Goal: Navigation & Orientation: Find specific page/section

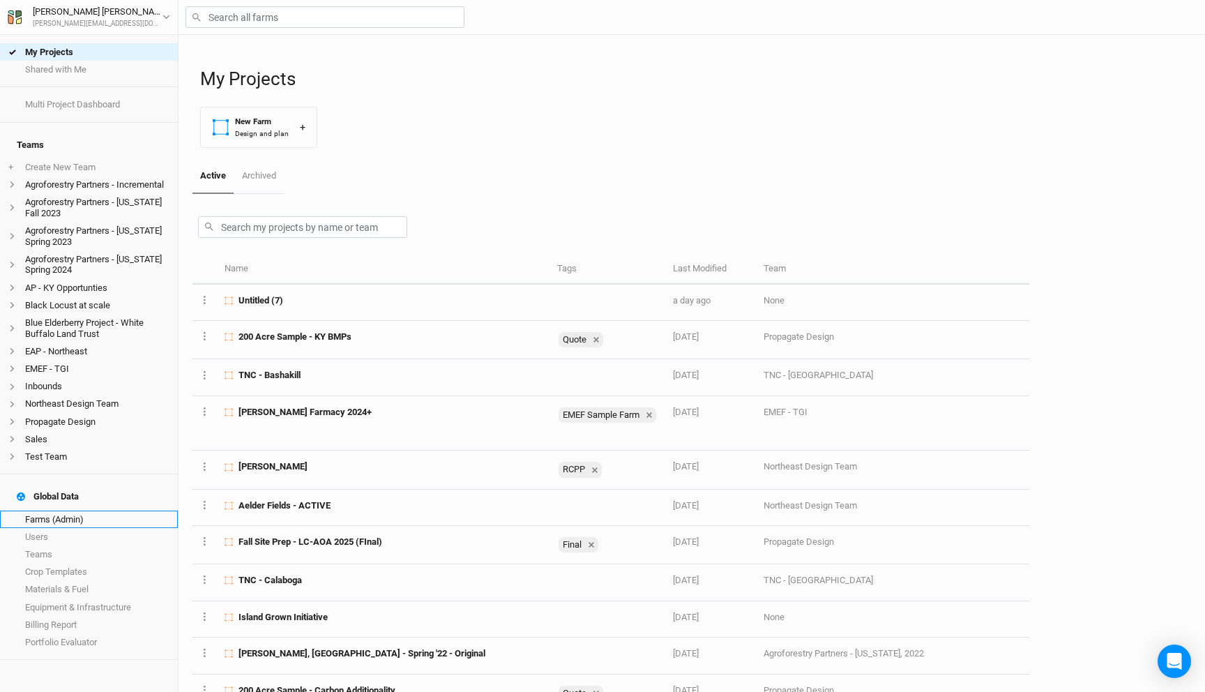
click at [77, 510] on link "Farms (Admin)" at bounding box center [89, 518] width 178 height 17
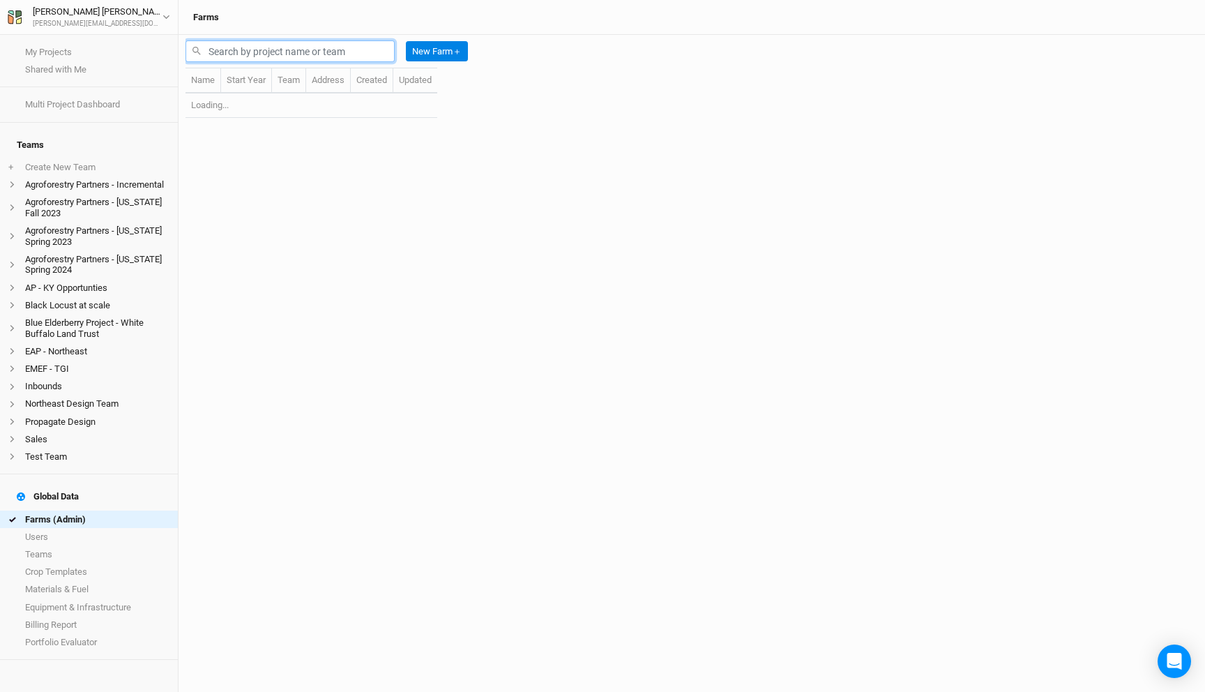
click at [276, 47] on input "text" at bounding box center [289, 51] width 209 height 22
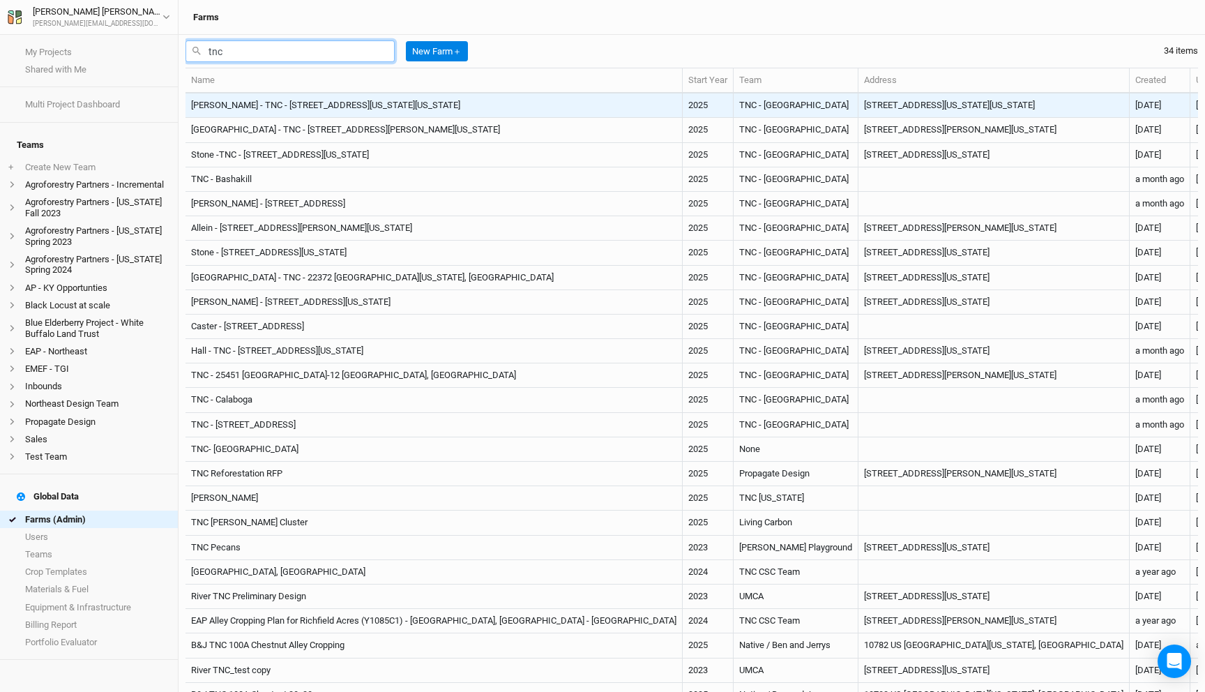
type input "tnc"
click at [324, 96] on td "[PERSON_NAME] - TNC - [STREET_ADDRESS][US_STATE][US_STATE]" at bounding box center [433, 105] width 497 height 24
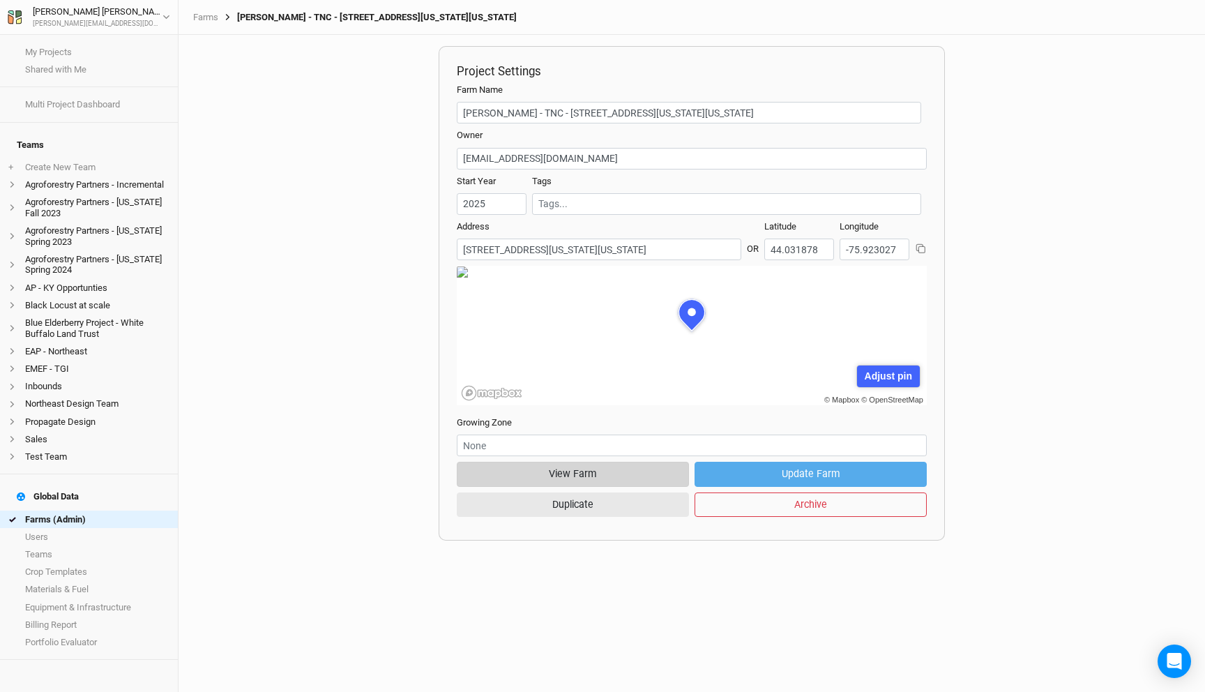
scroll to position [70, 211]
click at [550, 474] on button "View Farm" at bounding box center [573, 474] width 232 height 24
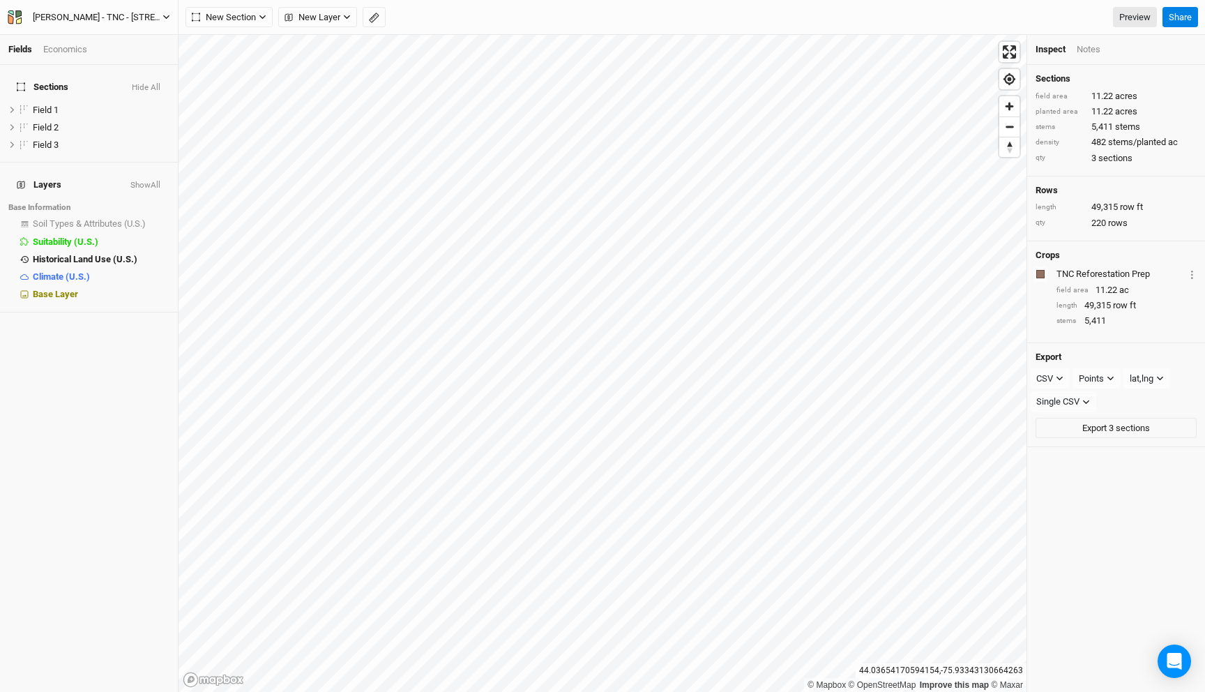
click at [161, 24] on button "[PERSON_NAME] - TNC - [STREET_ADDRESS][US_STATE][US_STATE]" at bounding box center [89, 17] width 164 height 15
click at [134, 32] on button "Back" at bounding box center [116, 39] width 110 height 18
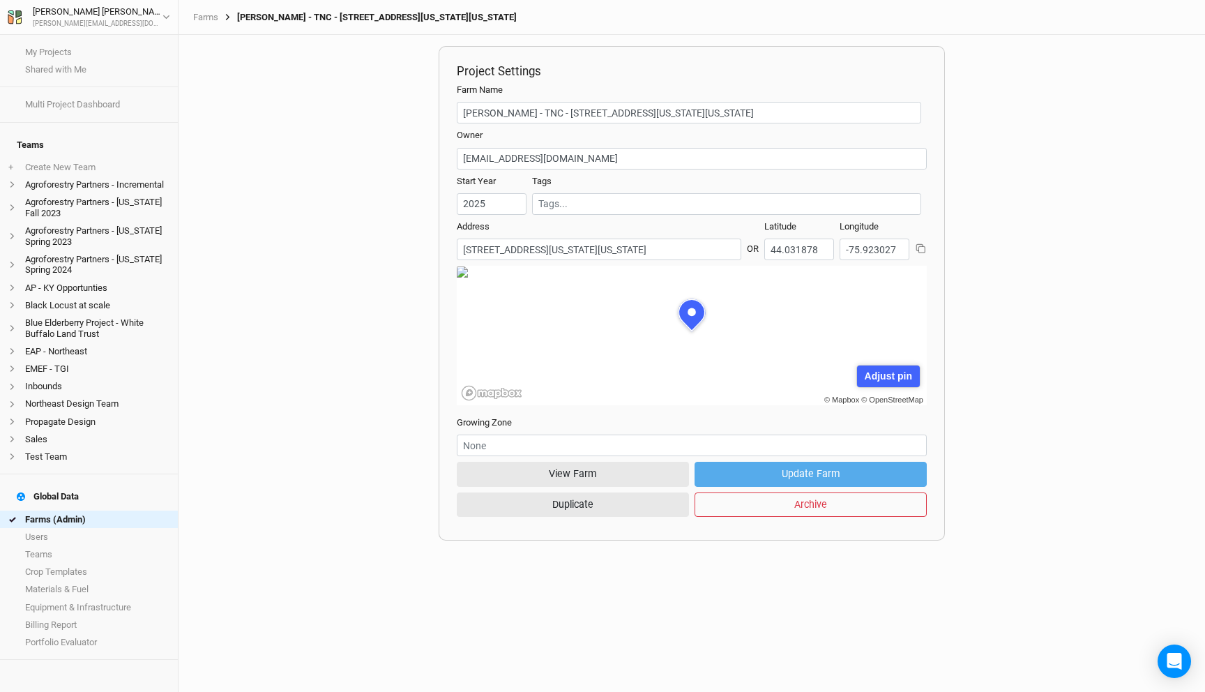
scroll to position [70, 211]
click at [118, 510] on link "Farms (Admin)" at bounding box center [89, 518] width 178 height 17
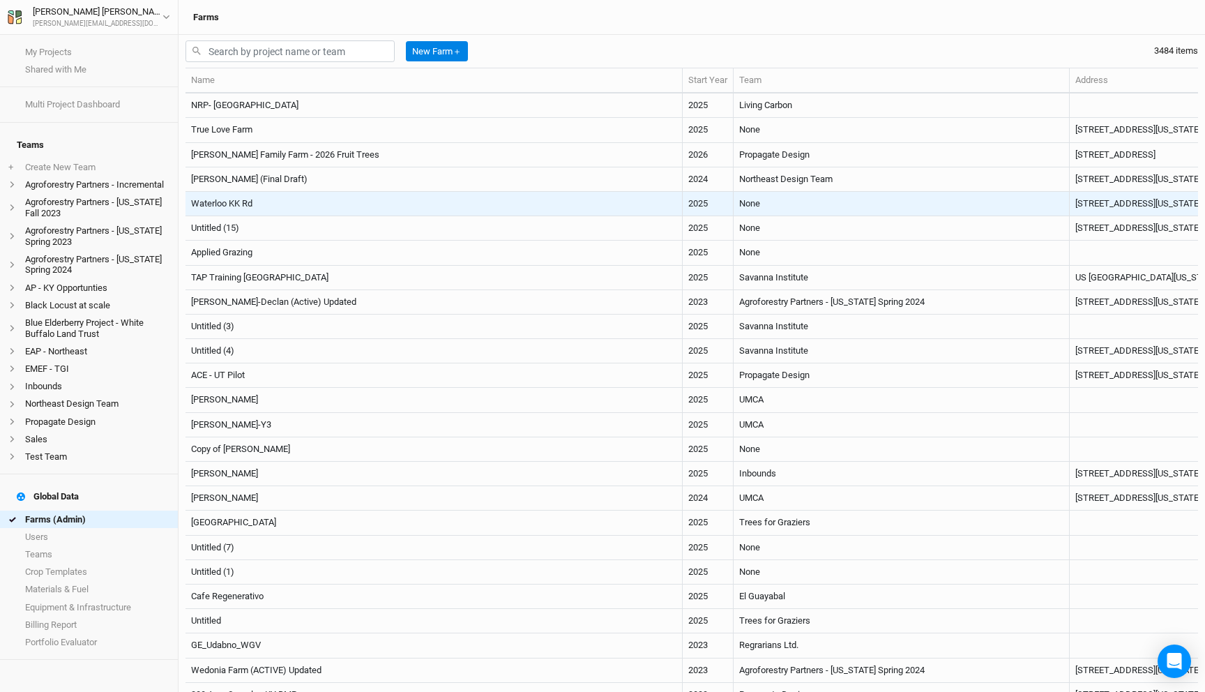
click at [384, 203] on td "Waterloo KK Rd" at bounding box center [433, 204] width 497 height 24
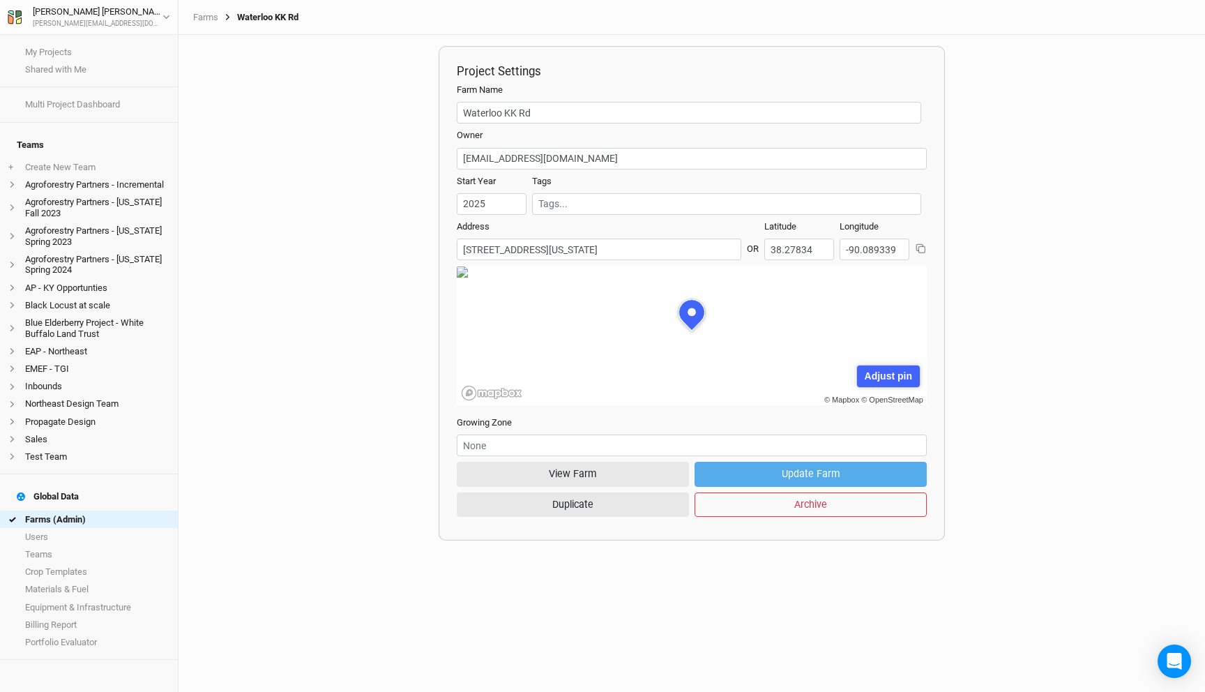
scroll to position [70, 211]
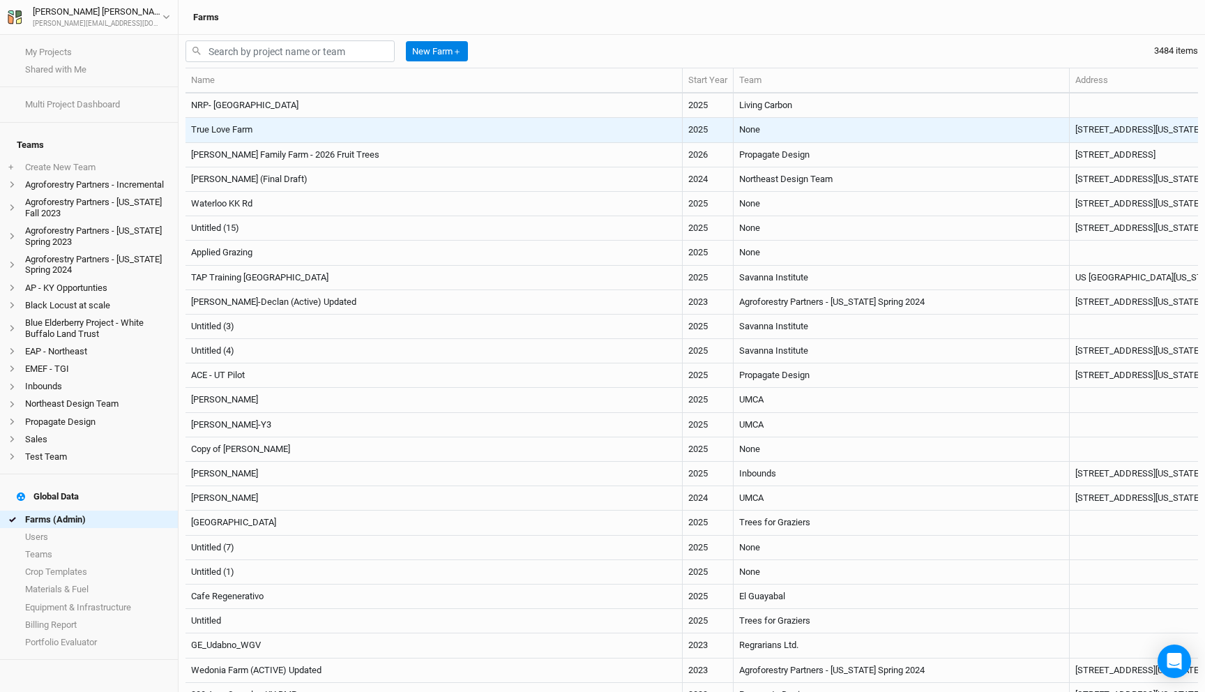
click at [527, 131] on td "True Love Farm" at bounding box center [433, 130] width 497 height 24
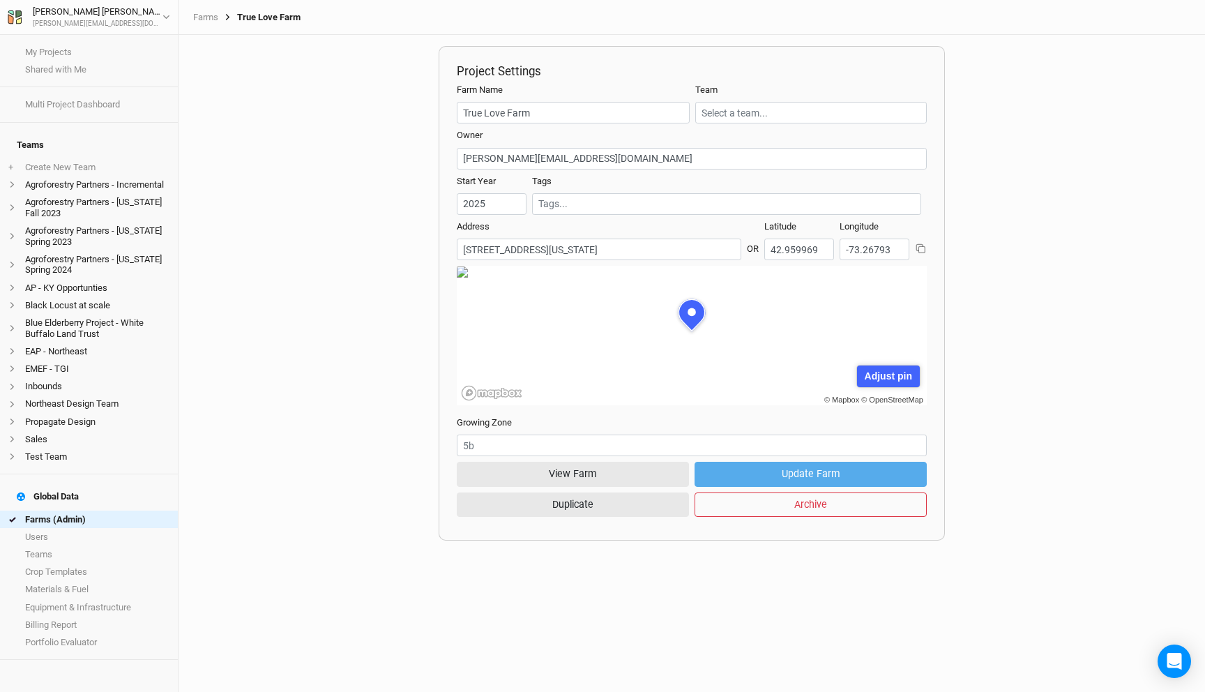
scroll to position [70, 211]
click at [584, 476] on button "View Farm" at bounding box center [573, 474] width 232 height 24
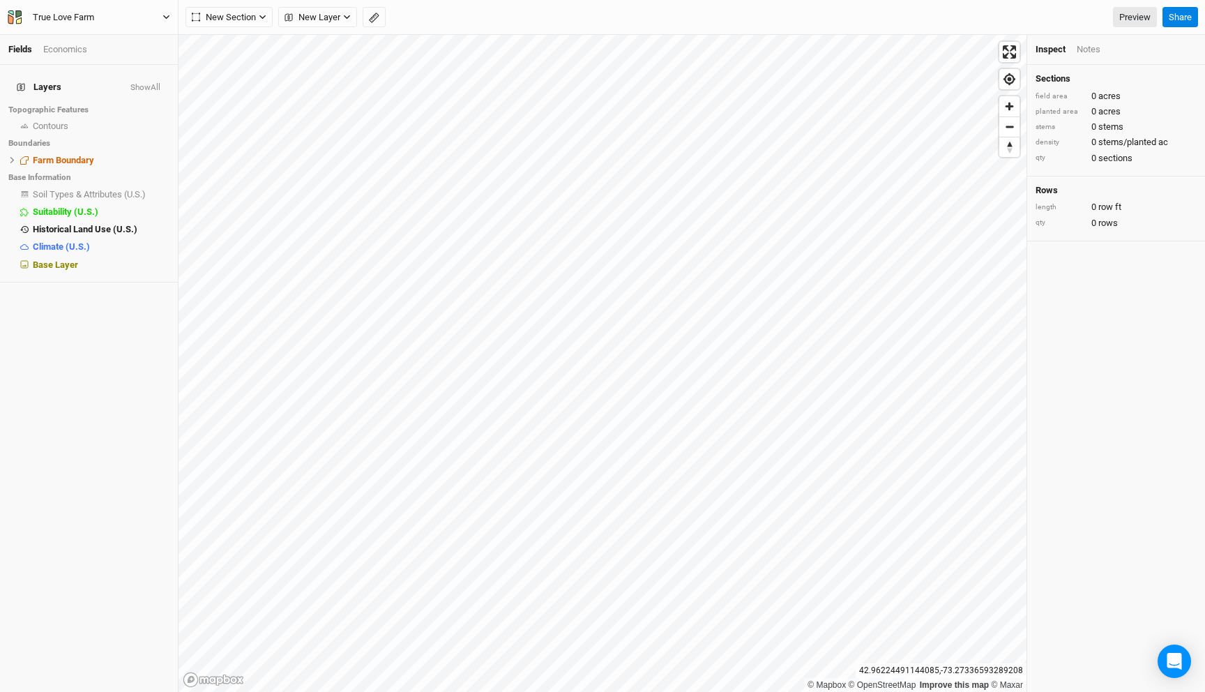
click at [63, 13] on div "True Love Farm" at bounding box center [63, 17] width 61 height 14
click at [79, 36] on button "Back" at bounding box center [116, 39] width 110 height 18
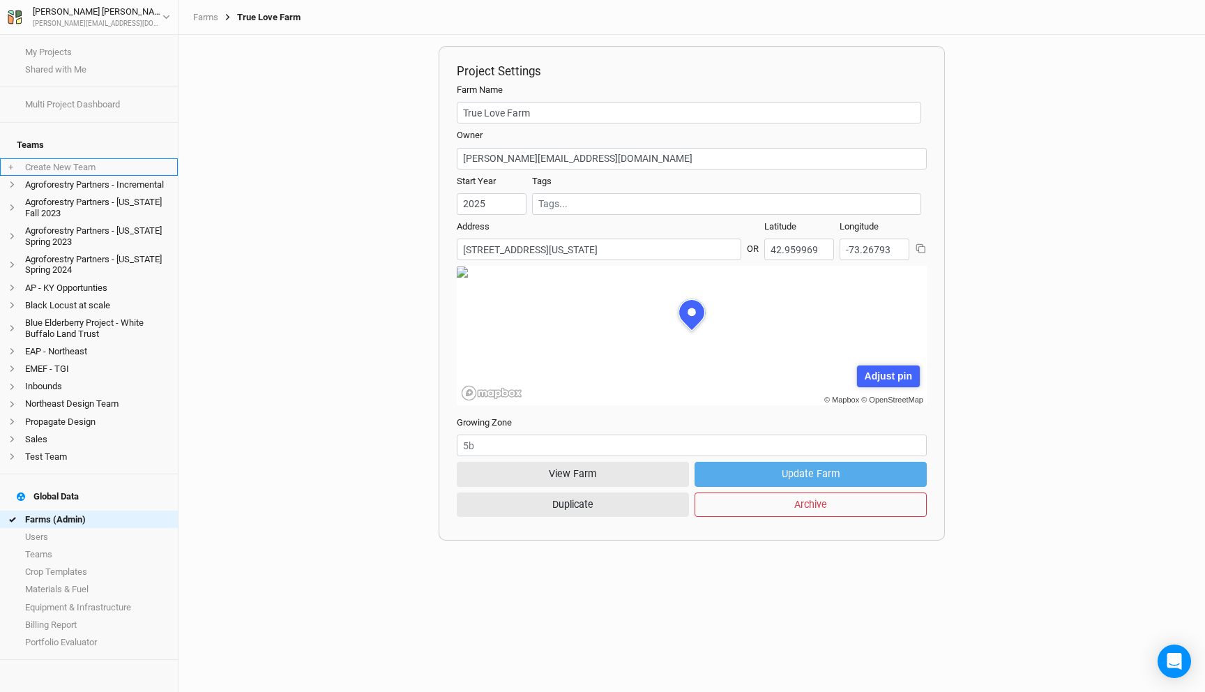
scroll to position [70, 211]
click at [66, 510] on link "Farms (Admin)" at bounding box center [89, 518] width 178 height 17
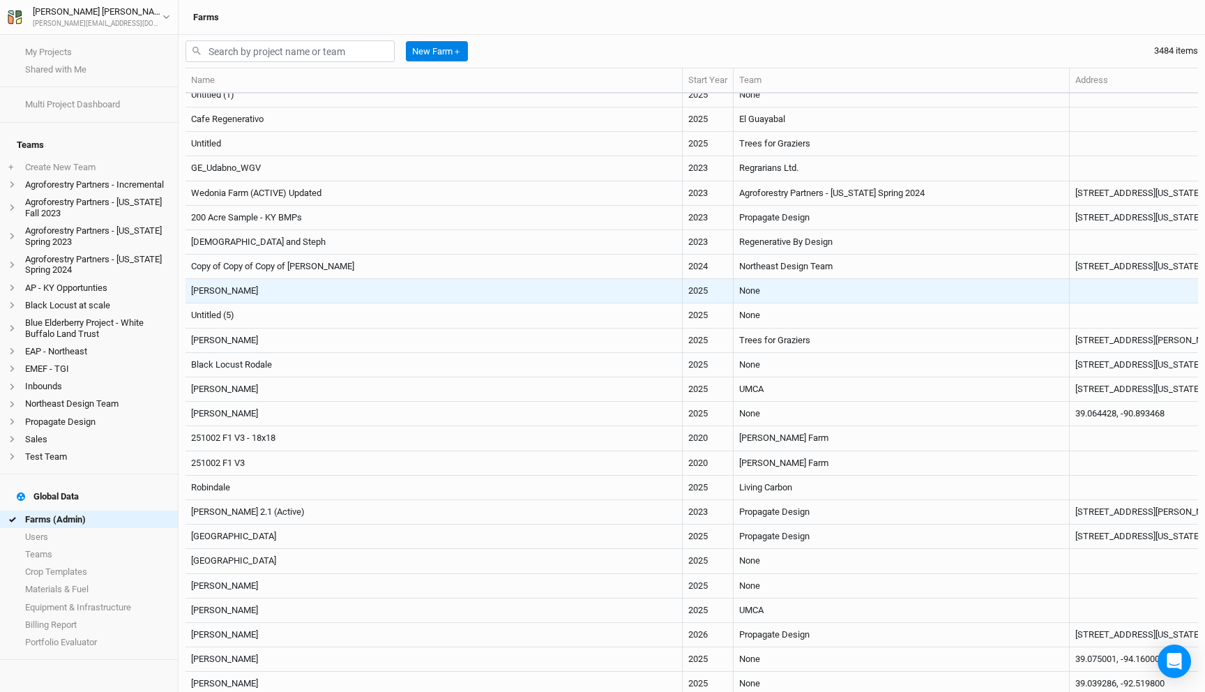
scroll to position [478, 0]
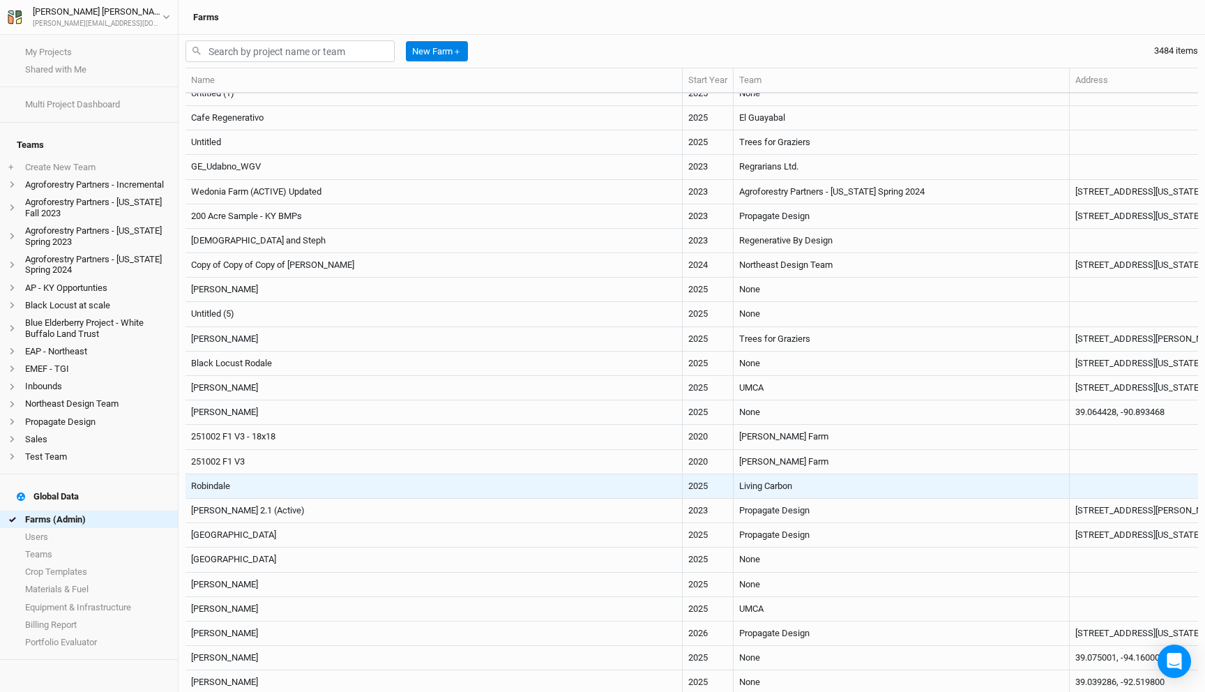
click at [405, 477] on td "Robindale" at bounding box center [433, 486] width 497 height 24
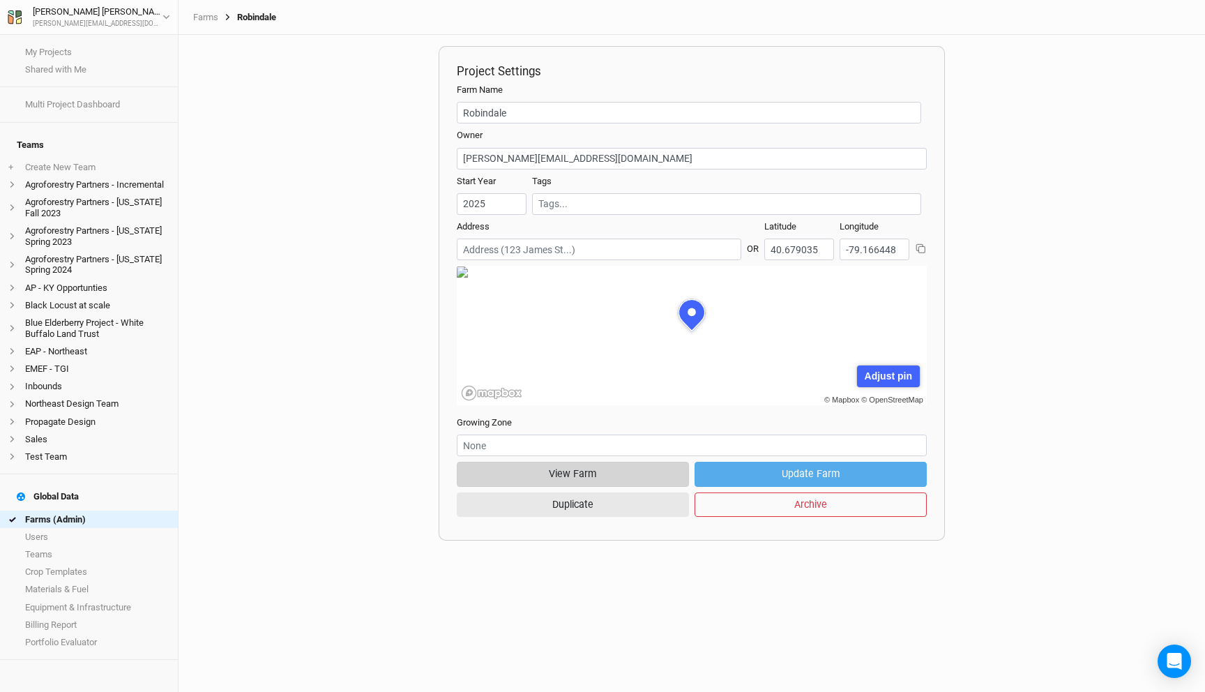
click at [570, 463] on button "View Farm" at bounding box center [573, 474] width 232 height 24
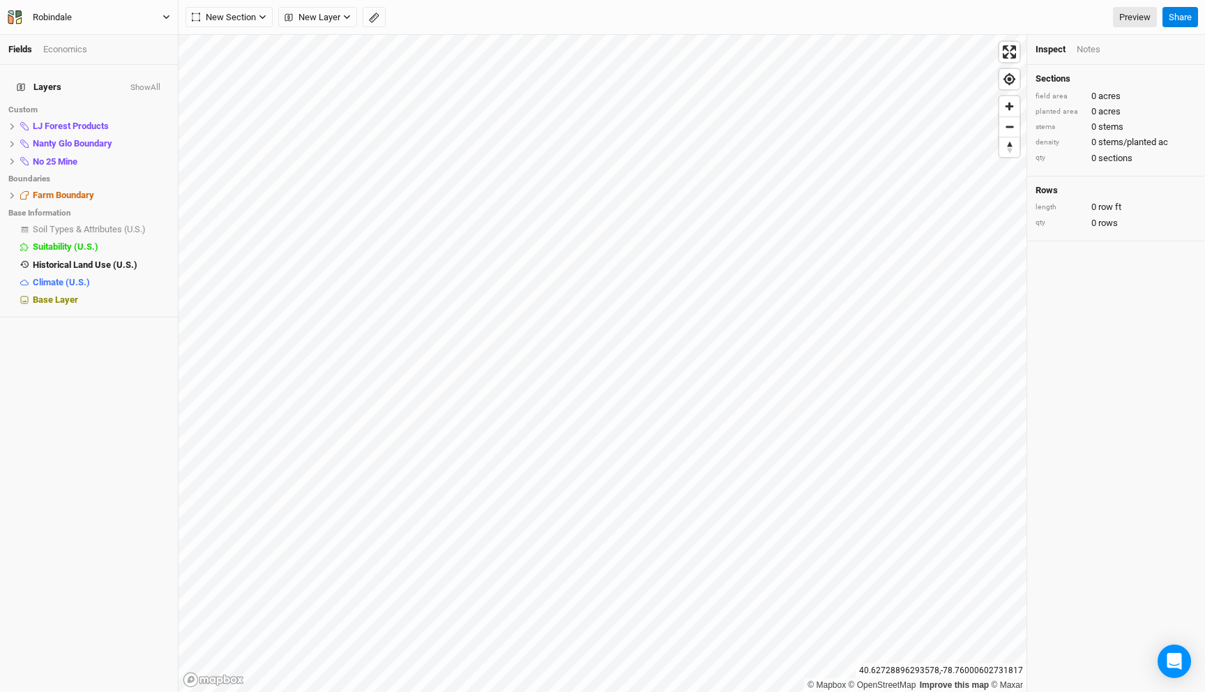
click at [96, 11] on button "Robindale" at bounding box center [89, 17] width 164 height 15
click at [91, 32] on button "Back" at bounding box center [116, 39] width 110 height 18
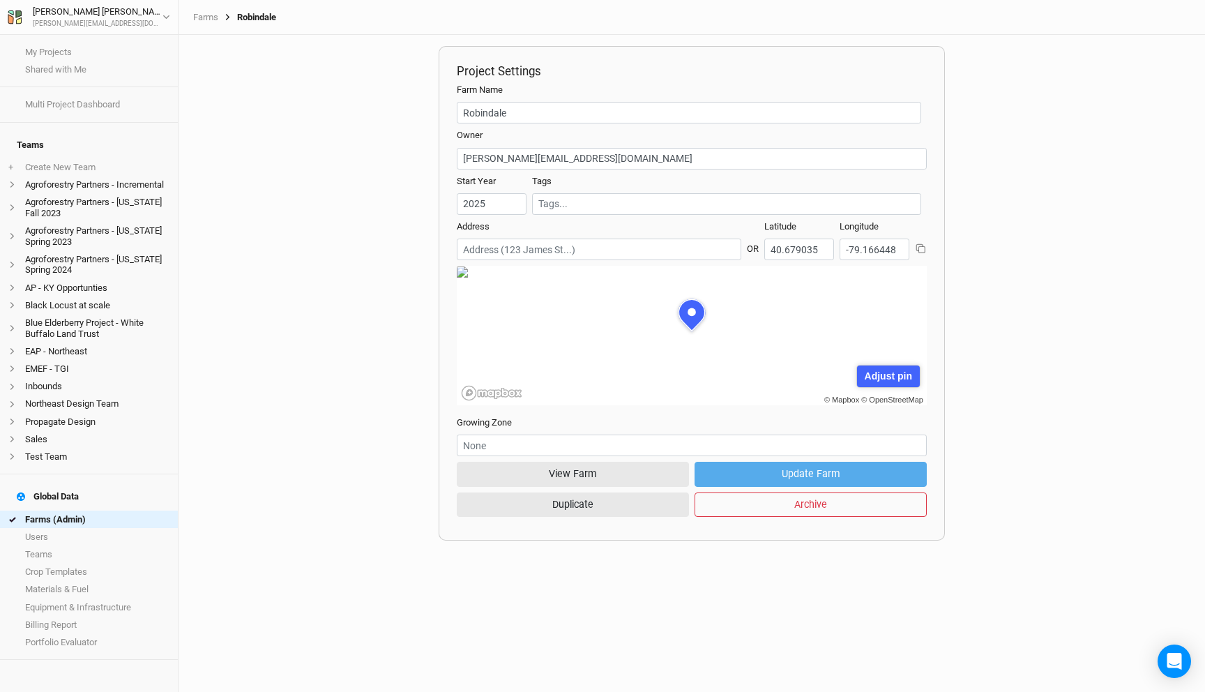
scroll to position [70, 211]
click at [88, 528] on link "Users" at bounding box center [89, 536] width 178 height 17
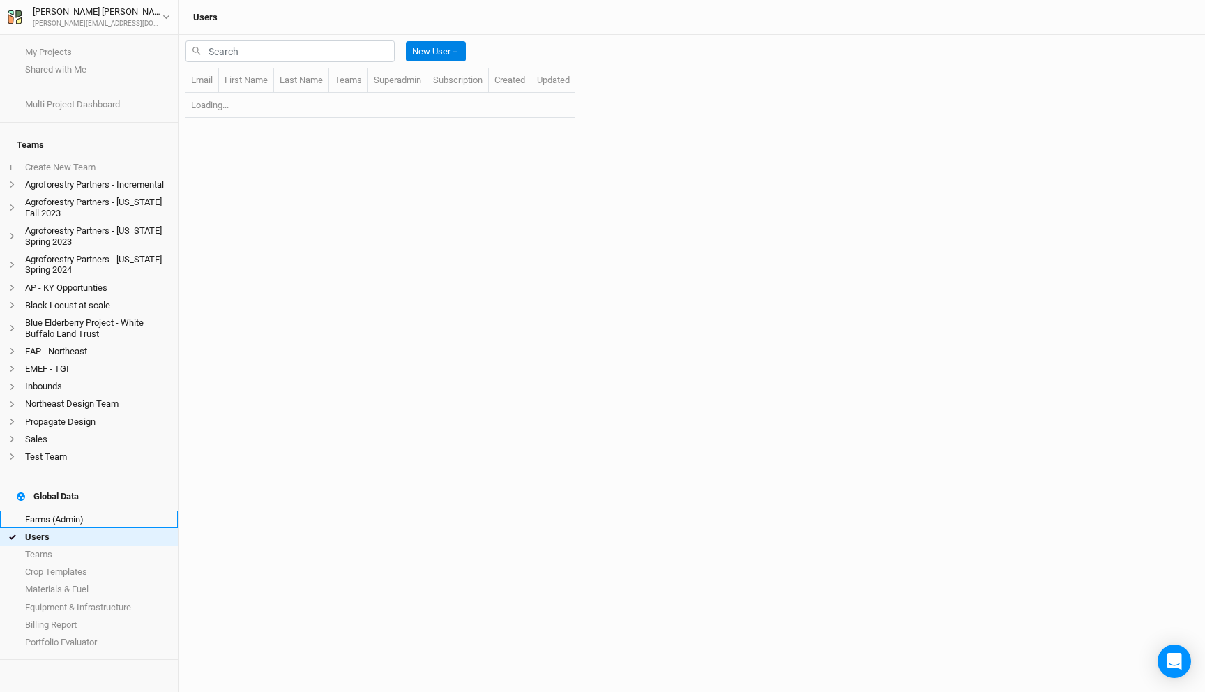
click at [88, 510] on link "Farms (Admin)" at bounding box center [89, 518] width 178 height 17
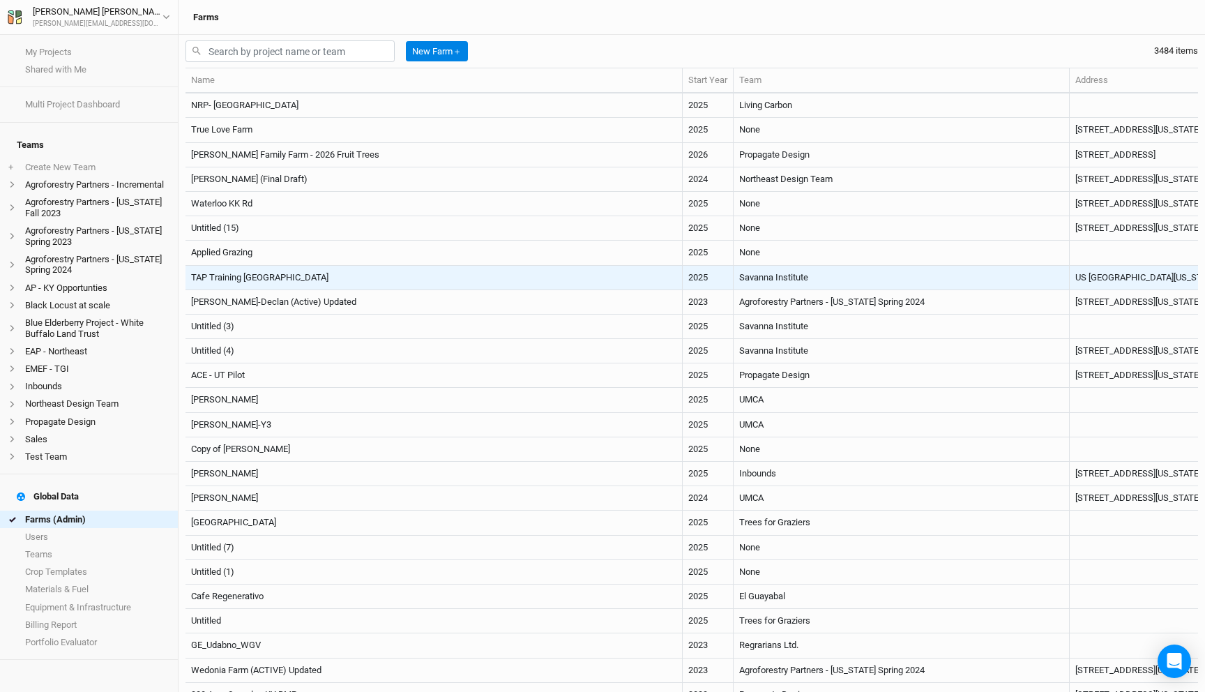
click at [463, 275] on td "TAP Training [GEOGRAPHIC_DATA]" at bounding box center [433, 278] width 497 height 24
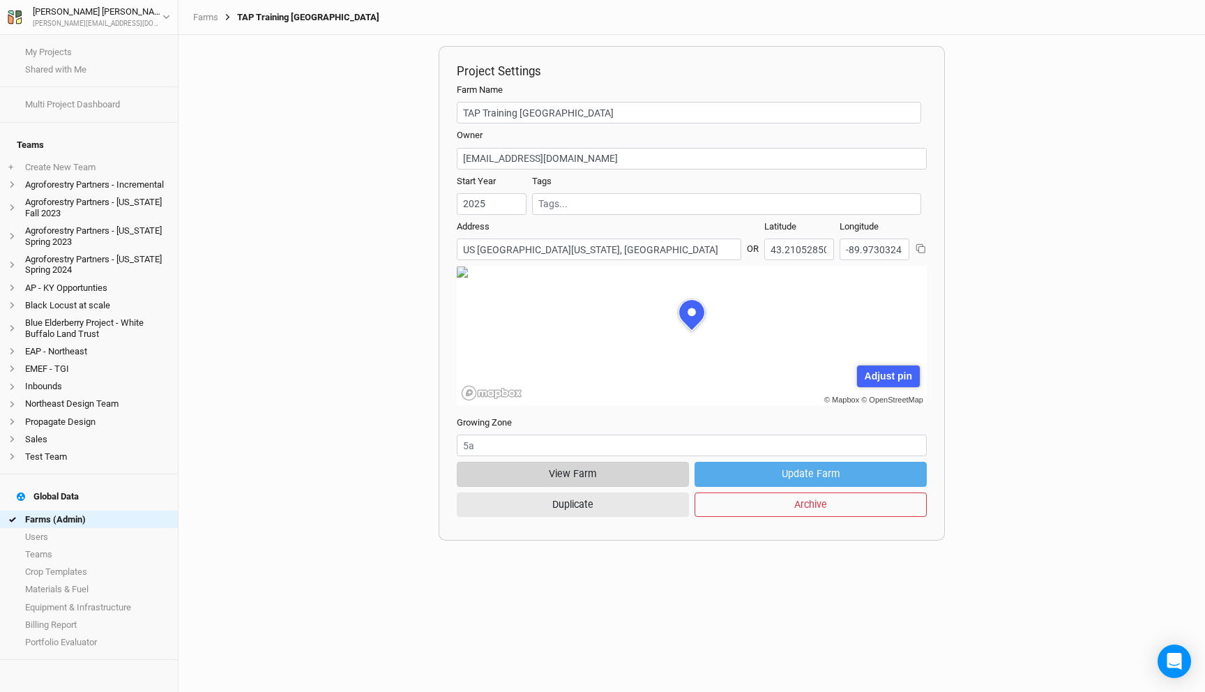
scroll to position [70, 211]
click at [592, 478] on button "View Farm" at bounding box center [573, 474] width 232 height 24
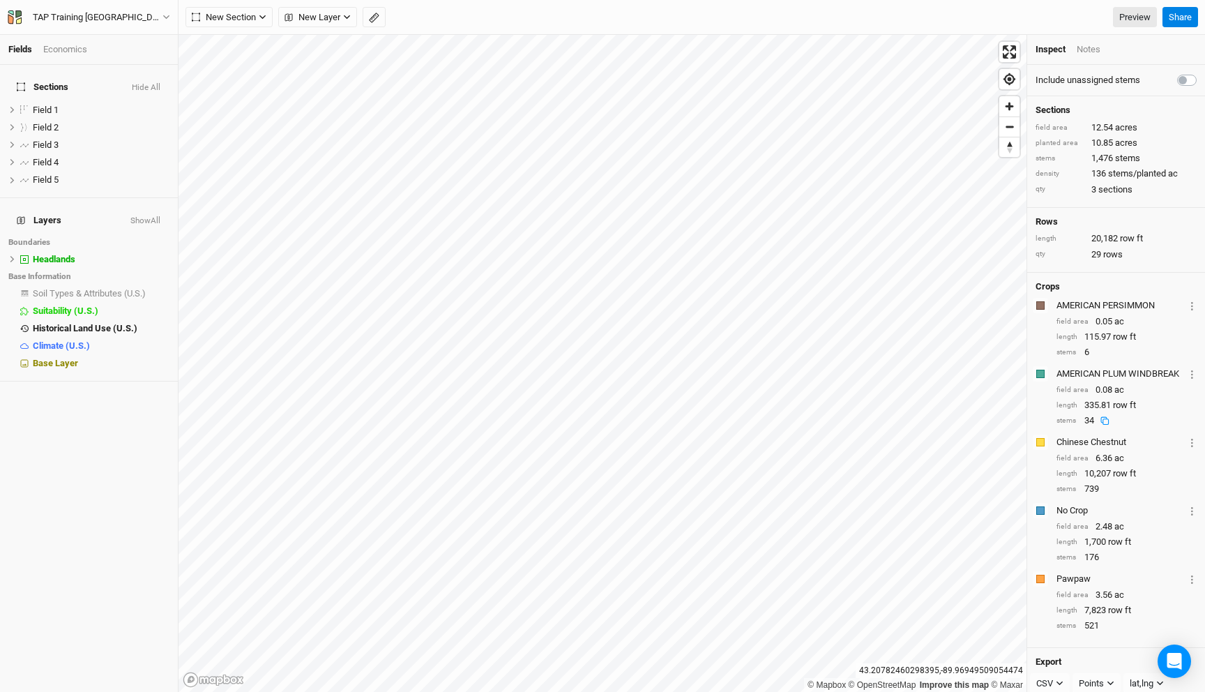
scroll to position [58, 0]
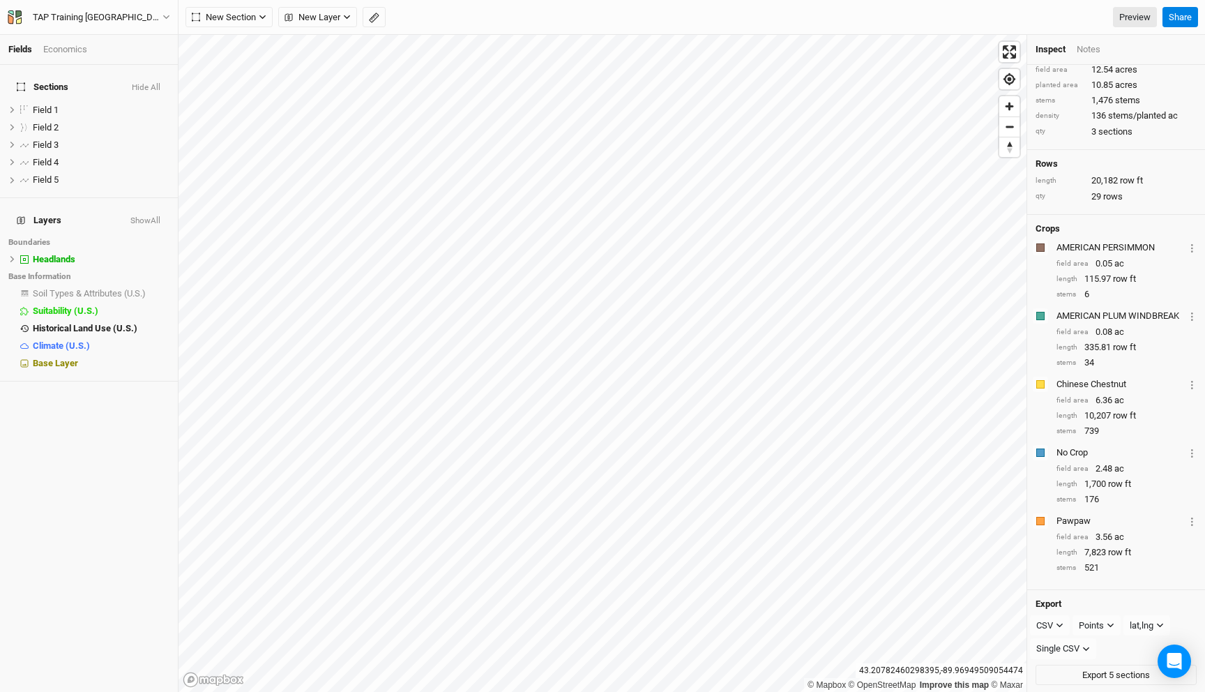
click at [1087, 311] on div "AMERICAN PLUM WINDBREAK" at bounding box center [1120, 316] width 128 height 13
click at [146, 20] on button "TAP Training [GEOGRAPHIC_DATA]" at bounding box center [89, 17] width 164 height 15
click at [141, 33] on button "Back" at bounding box center [116, 39] width 110 height 18
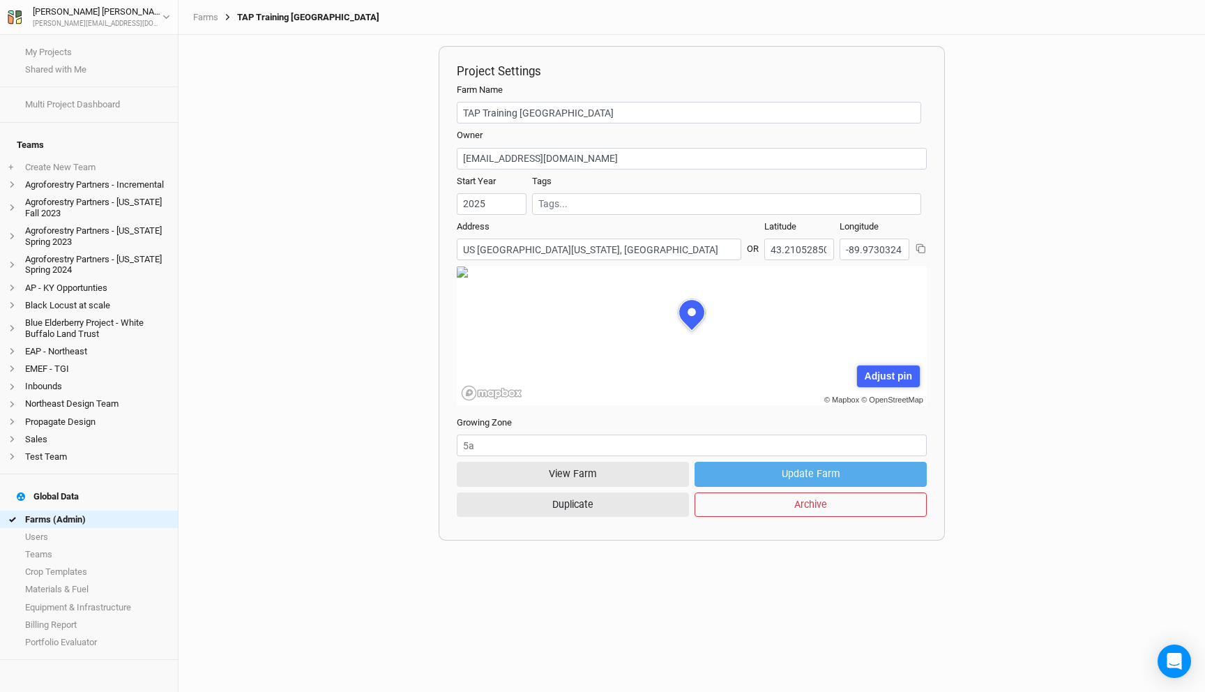
scroll to position [70, 211]
click at [88, 510] on link "Farms (Admin)" at bounding box center [89, 518] width 178 height 17
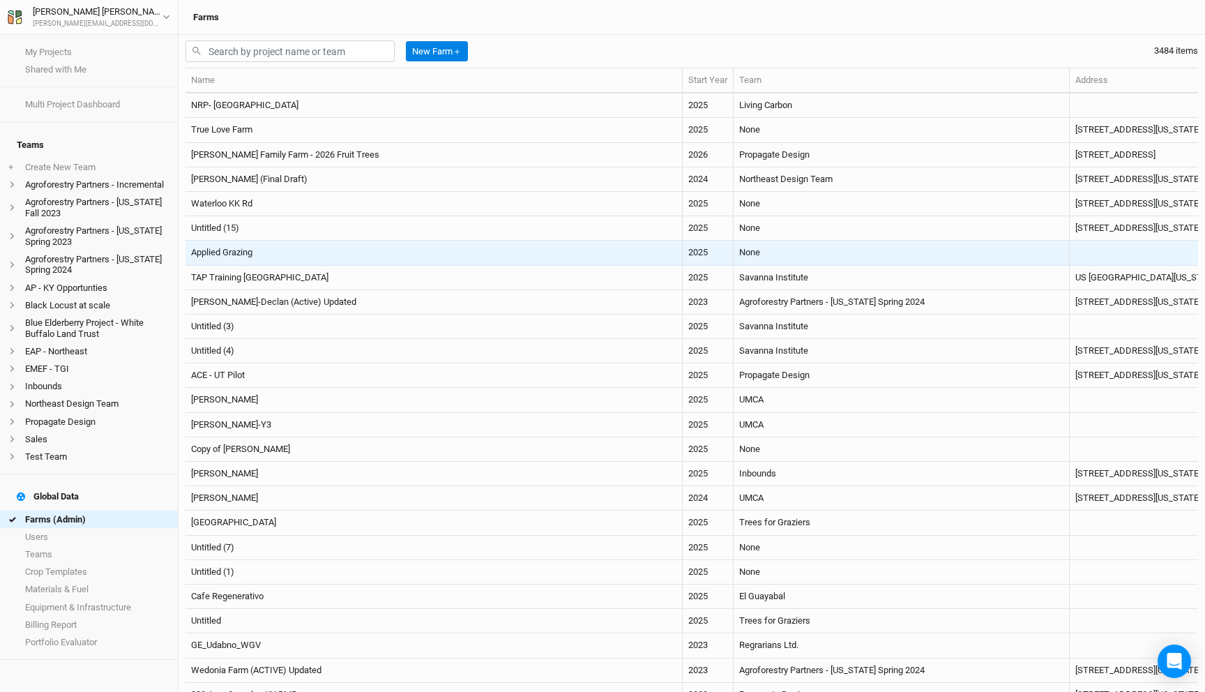
click at [471, 255] on td "Applied Grazing" at bounding box center [433, 253] width 497 height 24
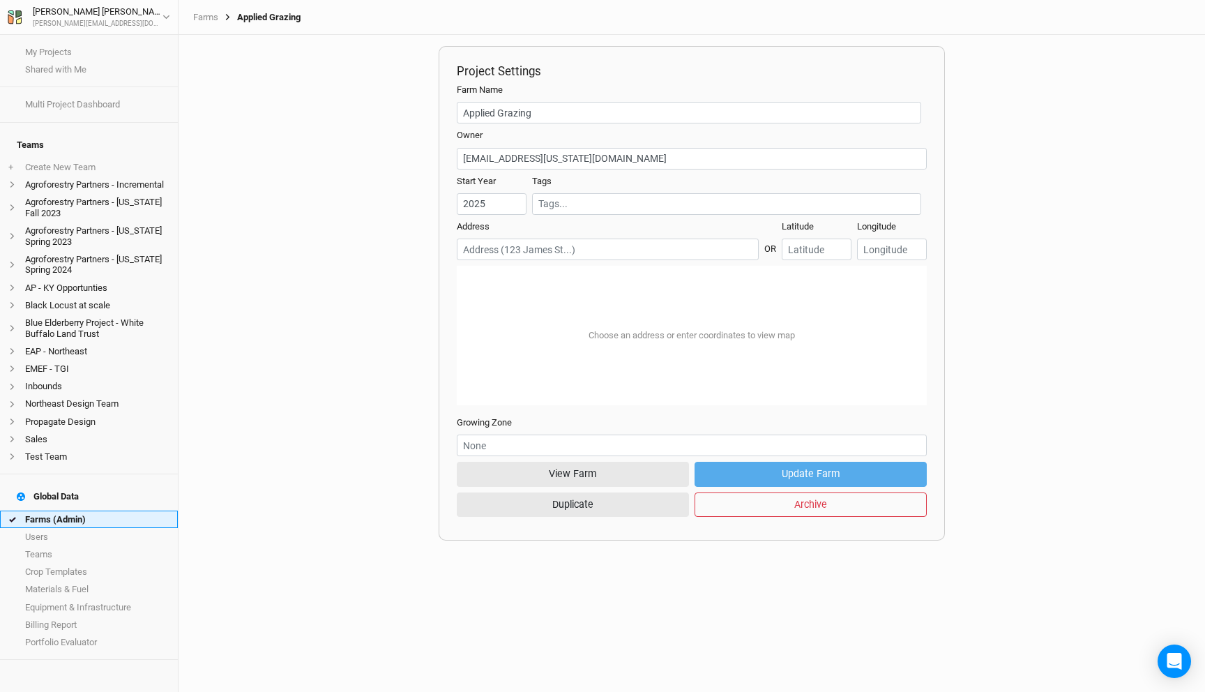
click at [52, 510] on link "Farms (Admin)" at bounding box center [89, 518] width 178 height 17
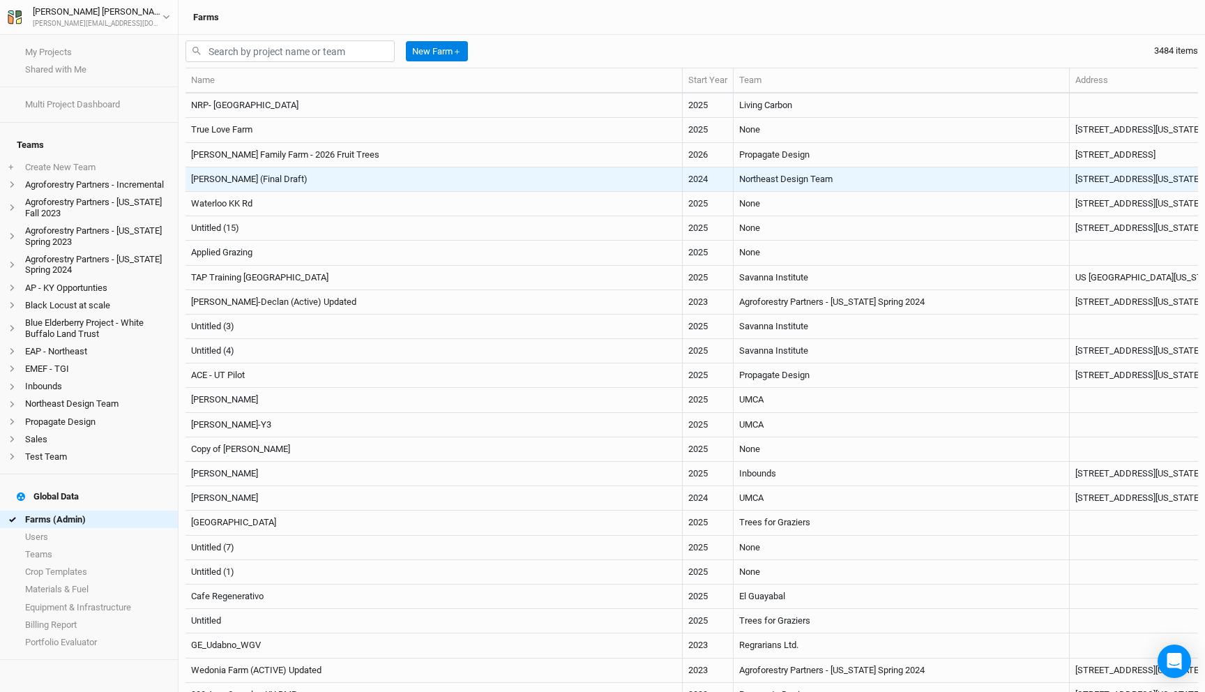
click at [556, 181] on td "[PERSON_NAME] (Final Draft)" at bounding box center [433, 179] width 497 height 24
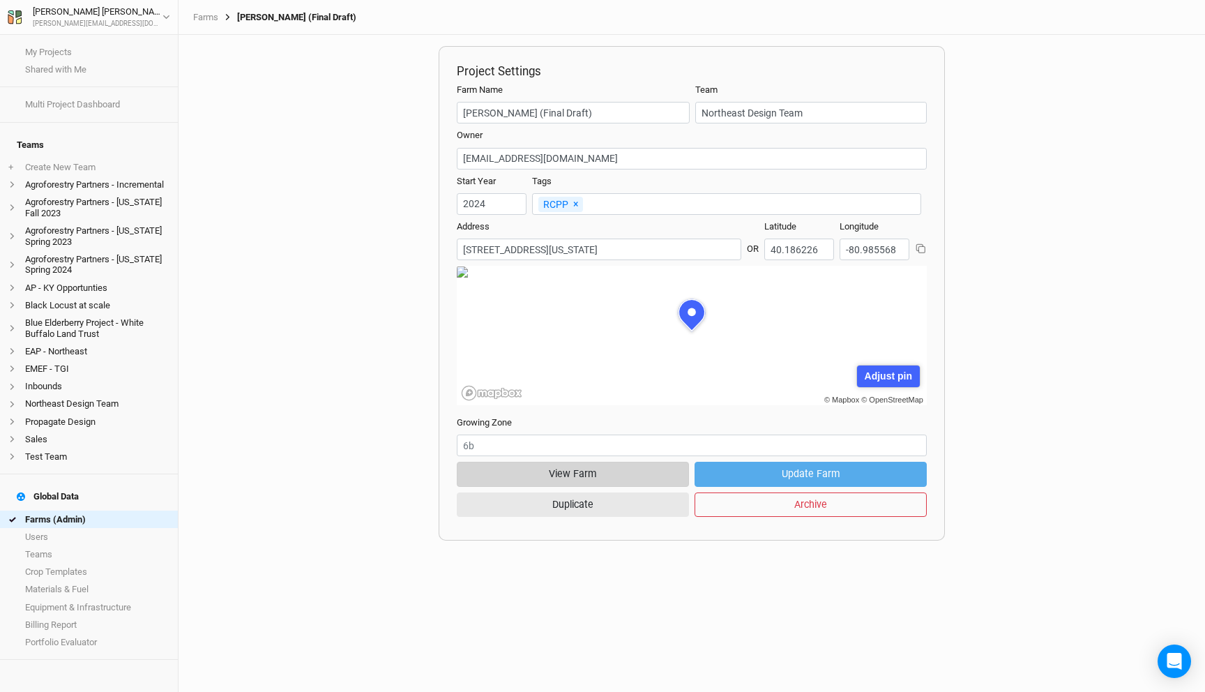
scroll to position [70, 211]
click at [591, 478] on button "View Farm" at bounding box center [573, 474] width 232 height 24
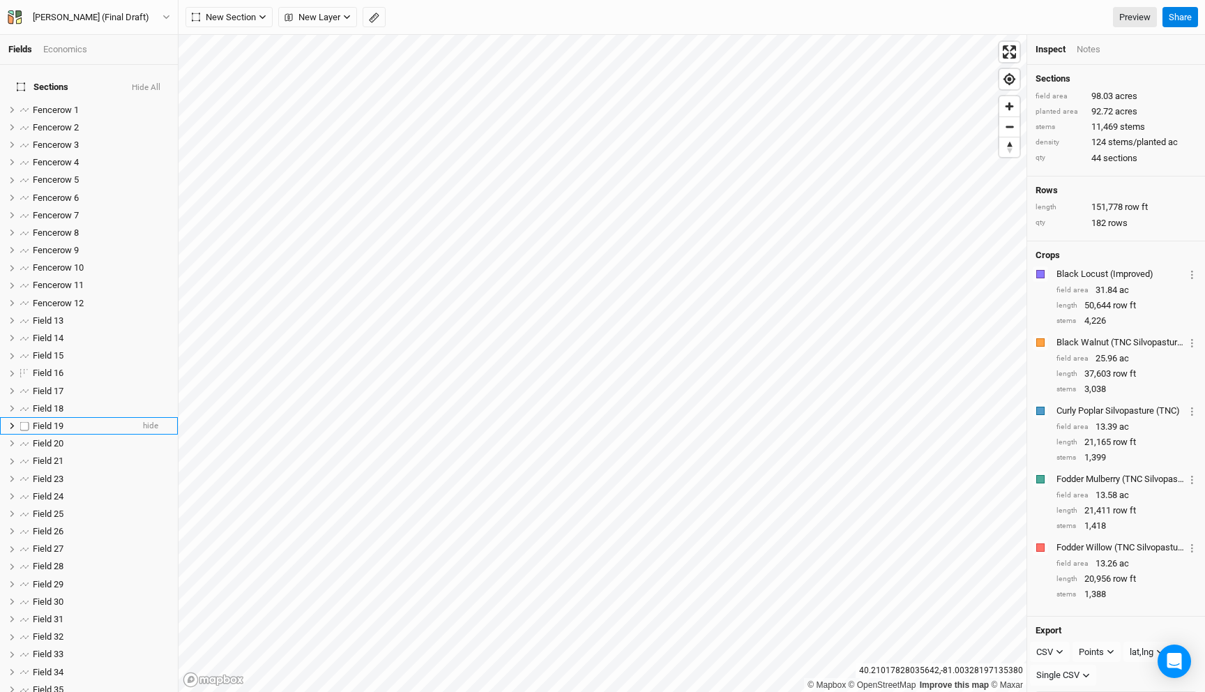
scroll to position [425, 0]
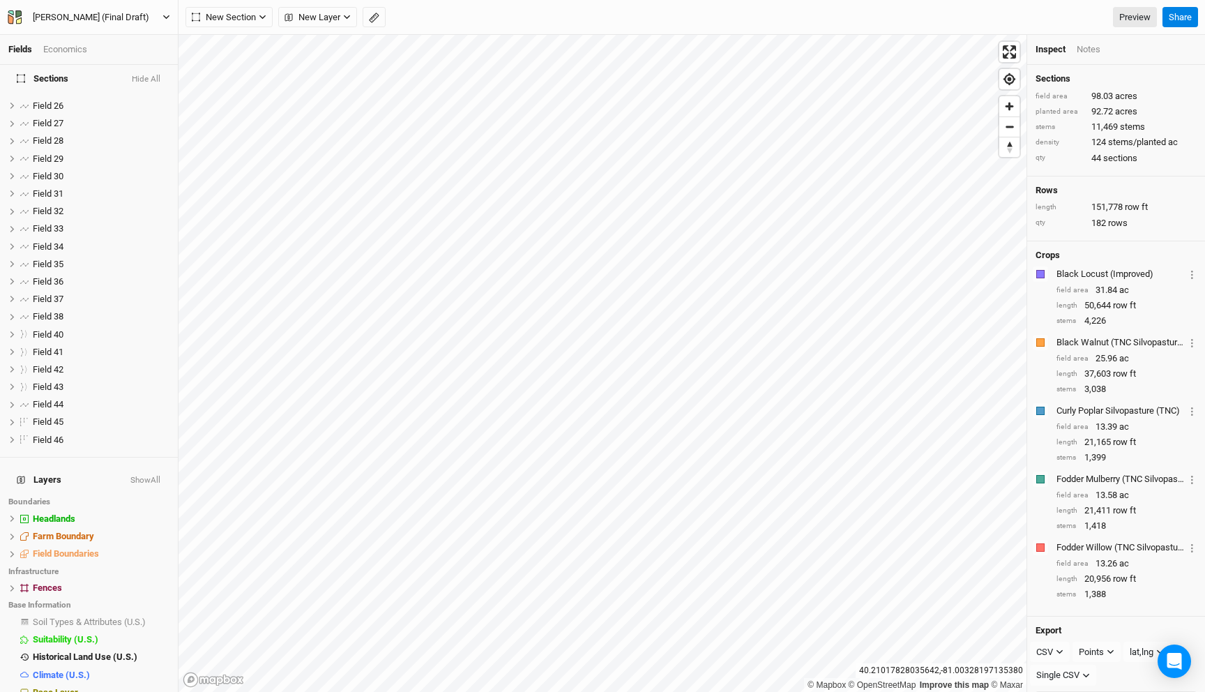
click at [56, 19] on div "[PERSON_NAME] (Final Draft)" at bounding box center [91, 17] width 116 height 14
click at [70, 35] on button "Back" at bounding box center [116, 39] width 110 height 18
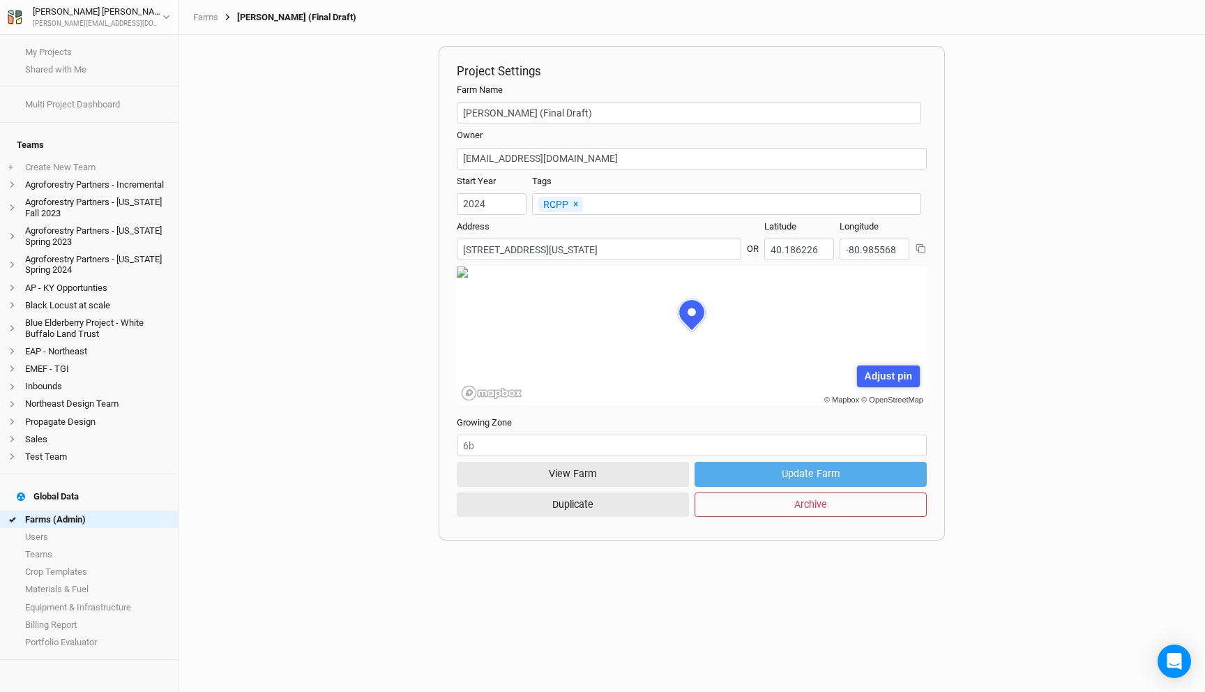
scroll to position [70, 211]
click at [105, 510] on link "Farms (Admin)" at bounding box center [89, 518] width 178 height 17
